Goal: Information Seeking & Learning: Compare options

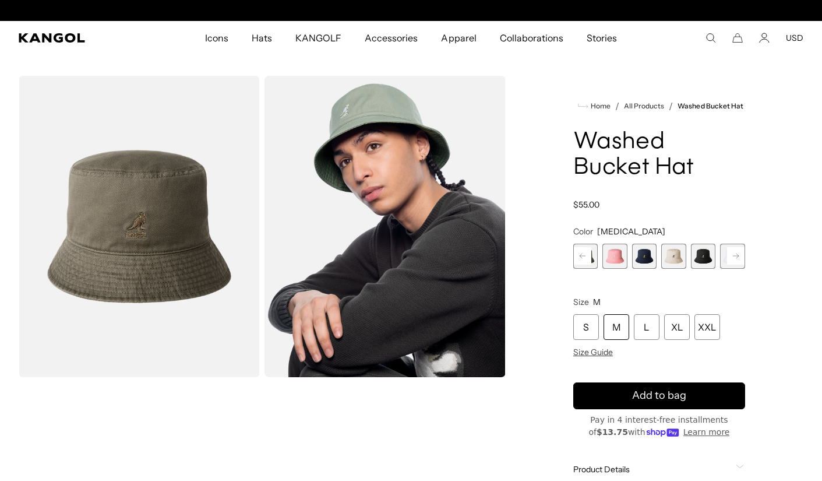
scroll to position [0, 240]
